Goal: Transaction & Acquisition: Purchase product/service

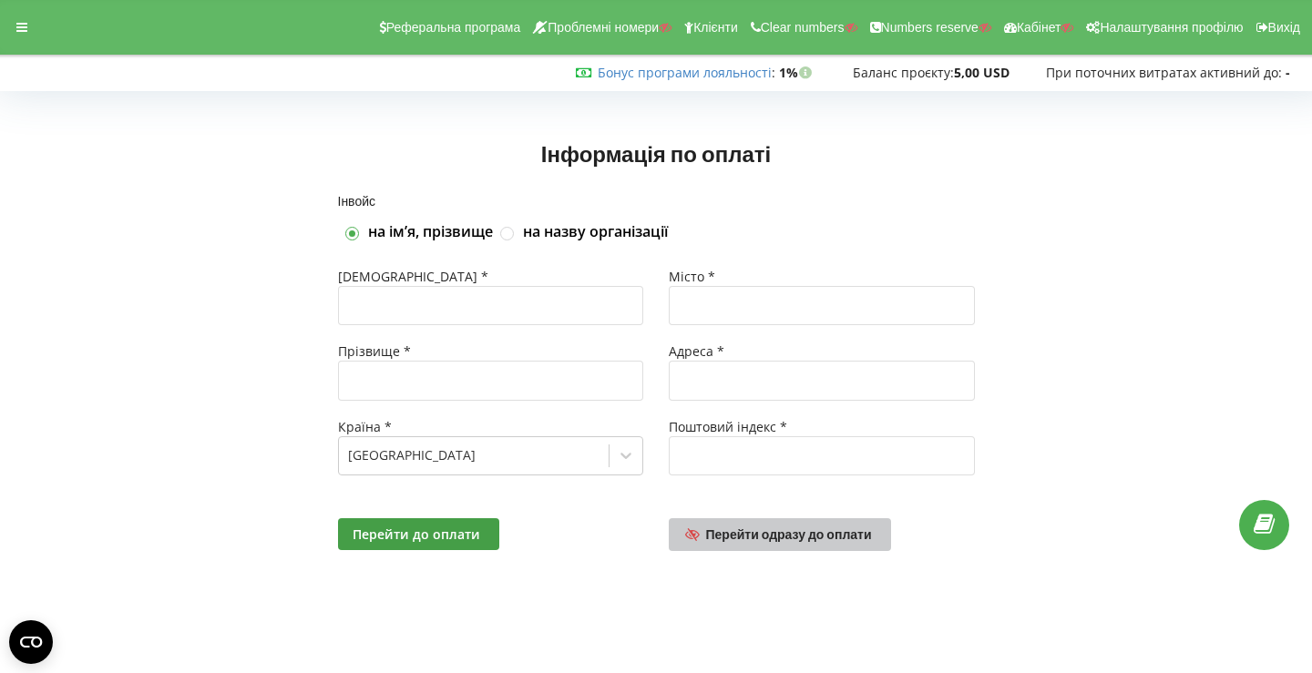
click at [735, 529] on span "Перейти одразу до оплати" at bounding box center [789, 534] width 166 height 15
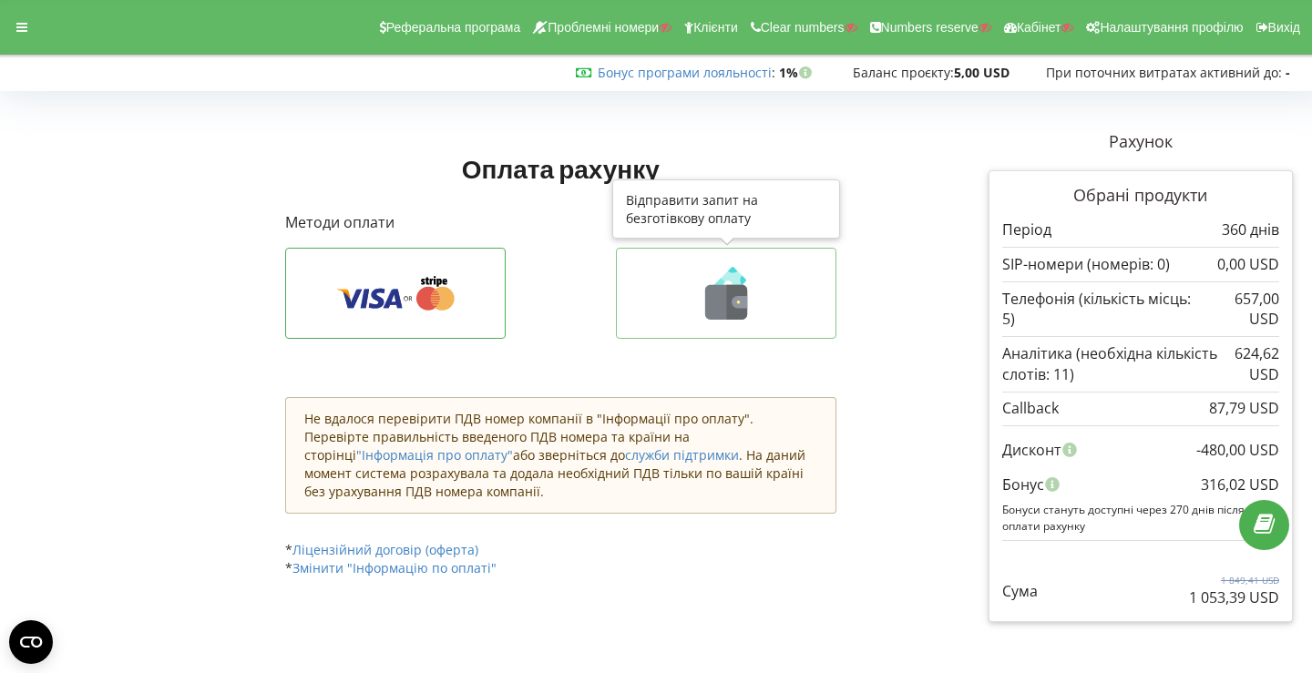
click at [709, 260] on button at bounding box center [726, 293] width 221 height 91
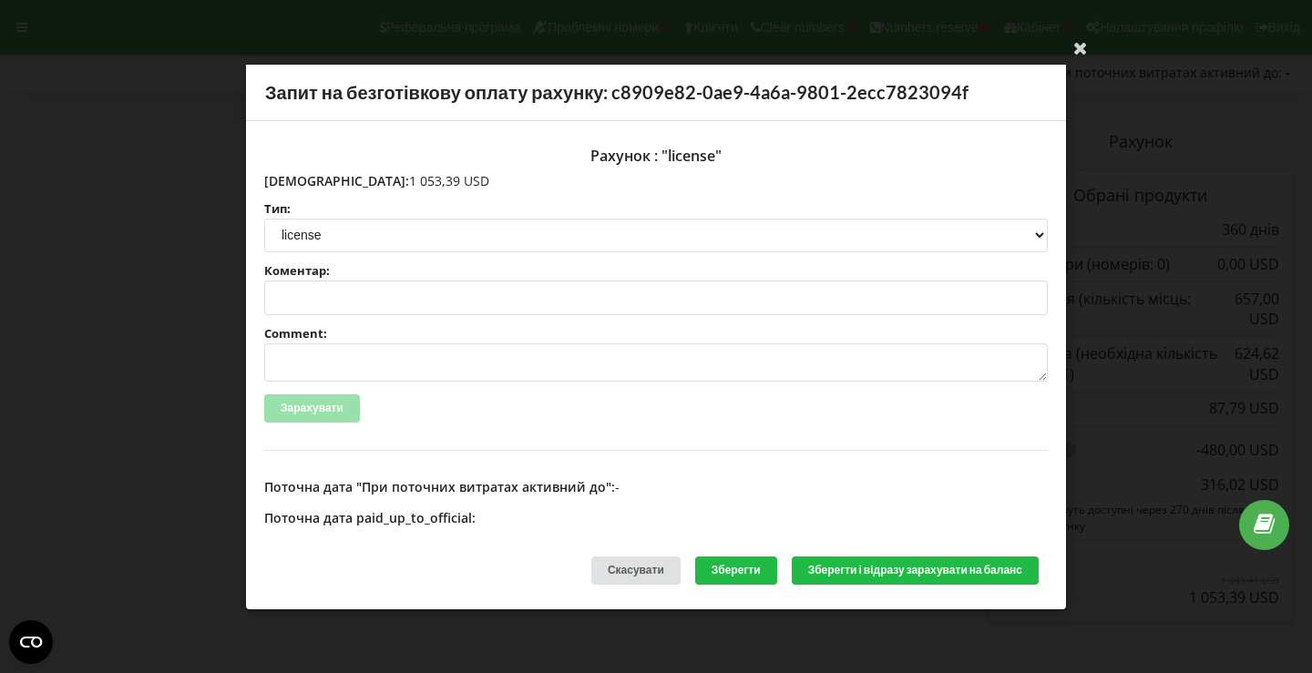
drag, startPoint x: 302, startPoint y: 180, endPoint x: 412, endPoint y: 181, distance: 110.3
click at [412, 181] on p "[DEMOGRAPHIC_DATA]: 1 053,39 USD" at bounding box center [656, 180] width 784 height 18
copy p "1 053,39 USD"
